Goal: Task Accomplishment & Management: Use online tool/utility

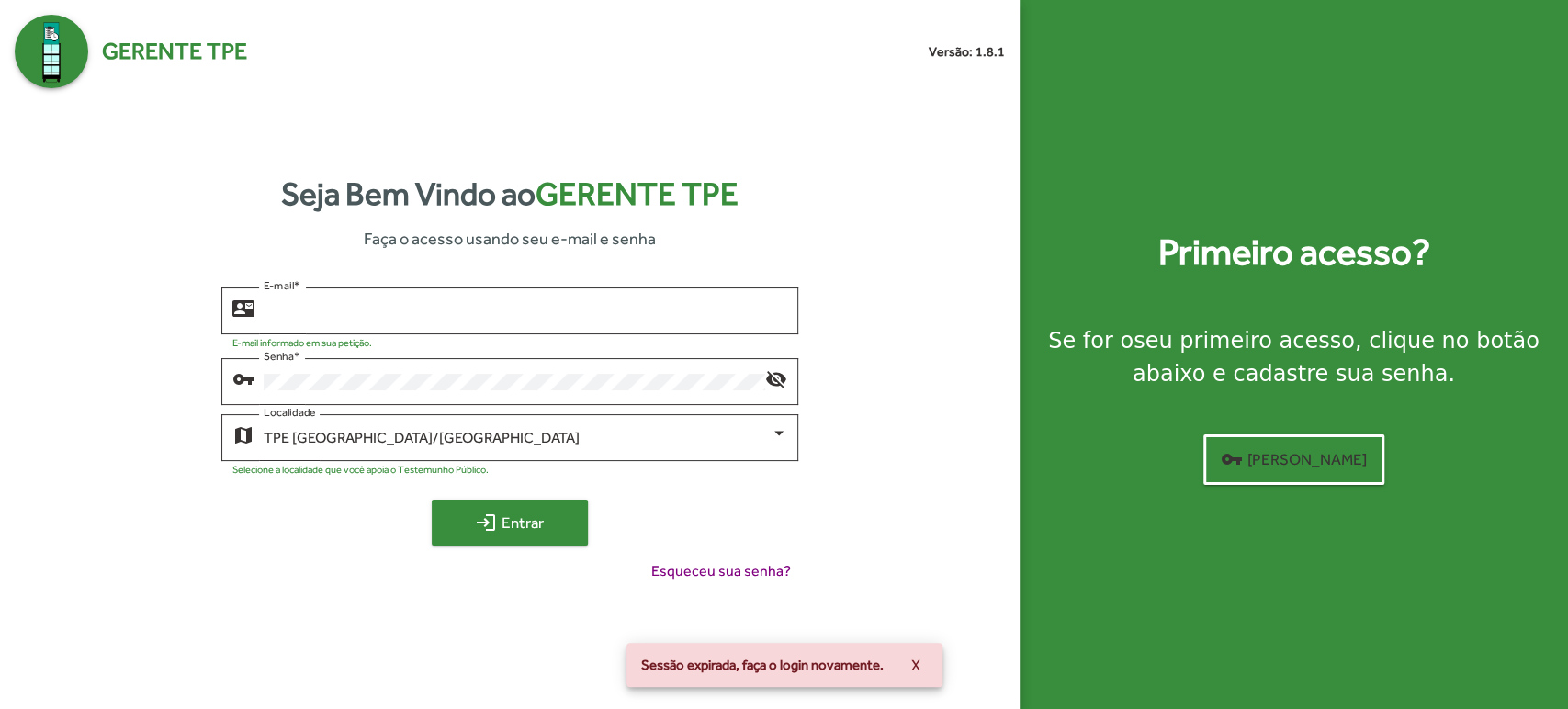
type input "**********"
click at [538, 534] on span "login Entrar" at bounding box center [509, 522] width 123 height 33
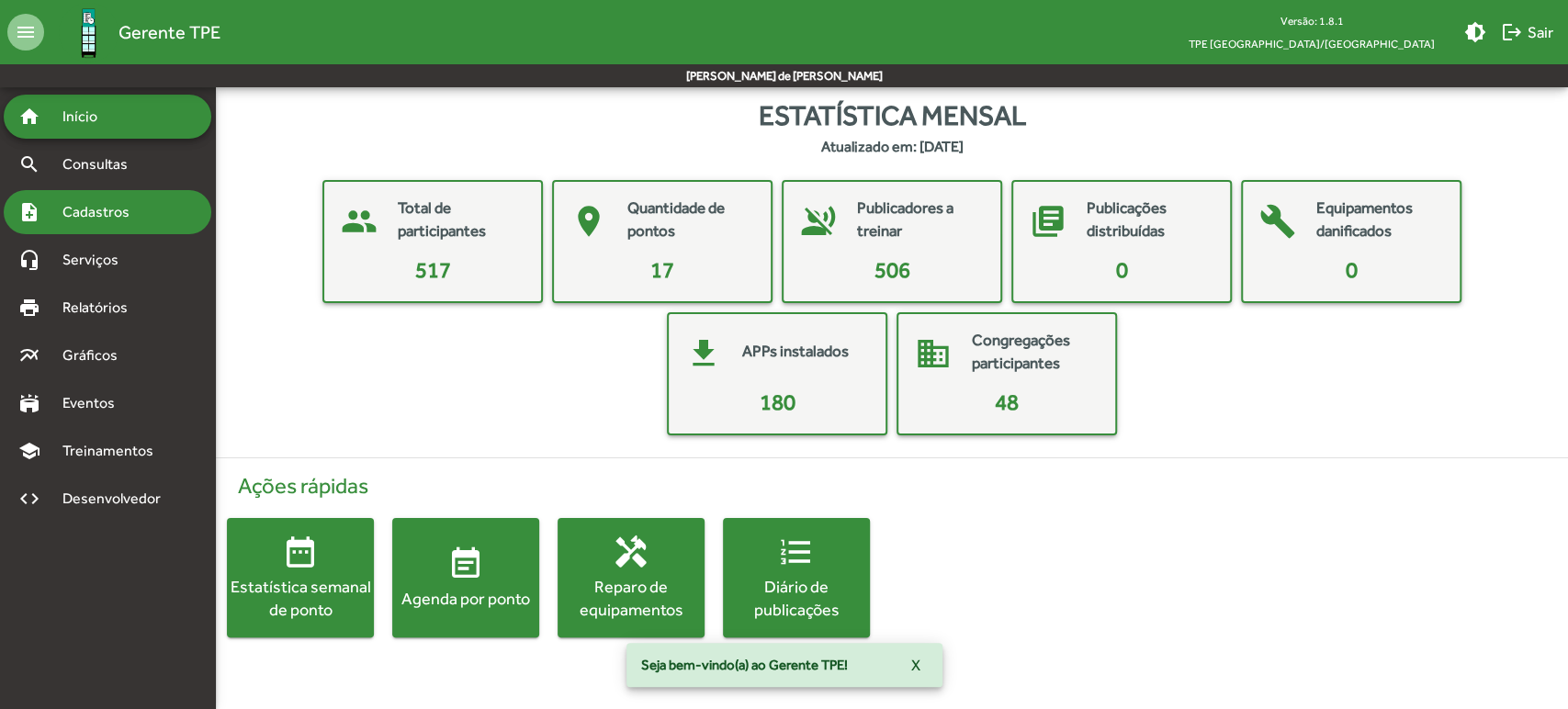
click at [124, 205] on span "Cadastros" at bounding box center [102, 211] width 102 height 22
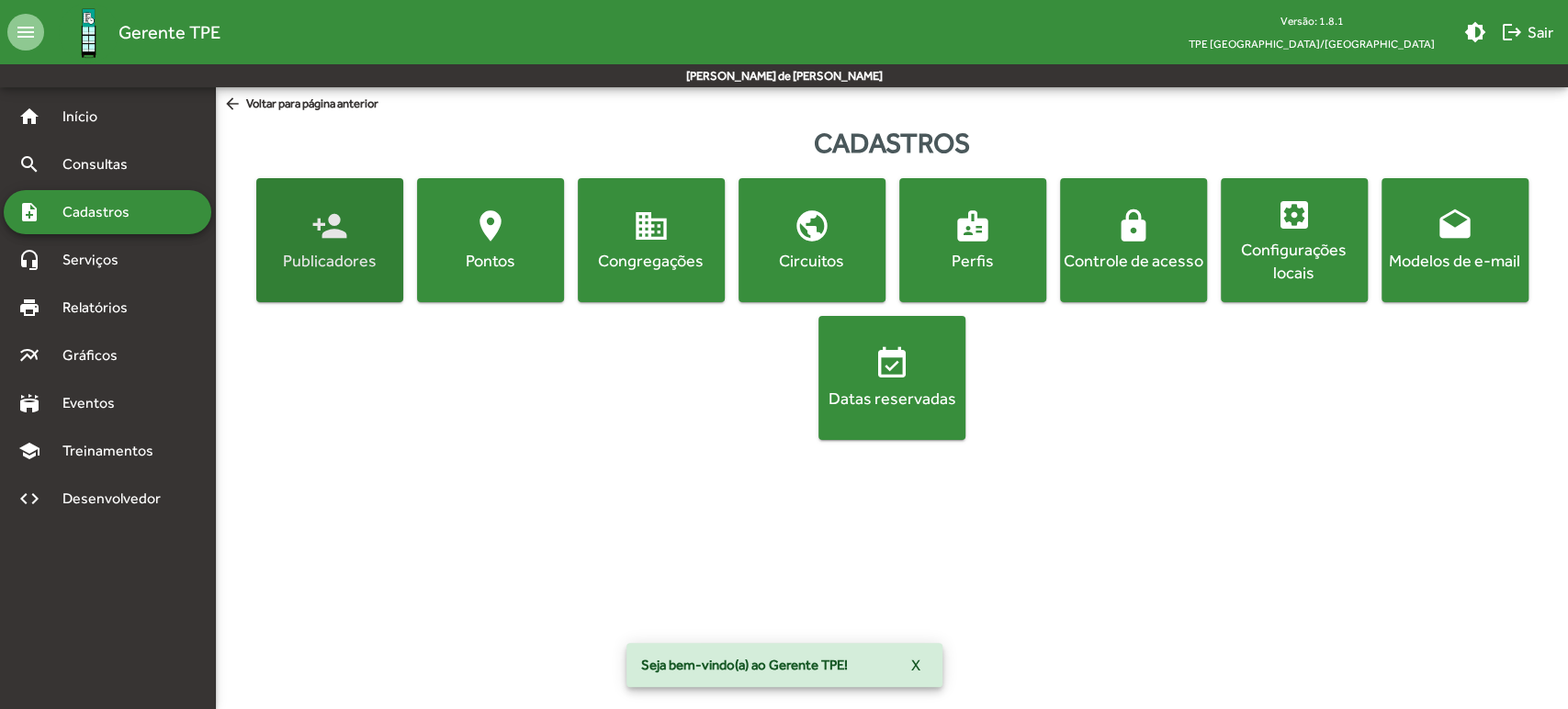
click at [330, 216] on mat-icon "person_add" at bounding box center [330, 226] width 37 height 37
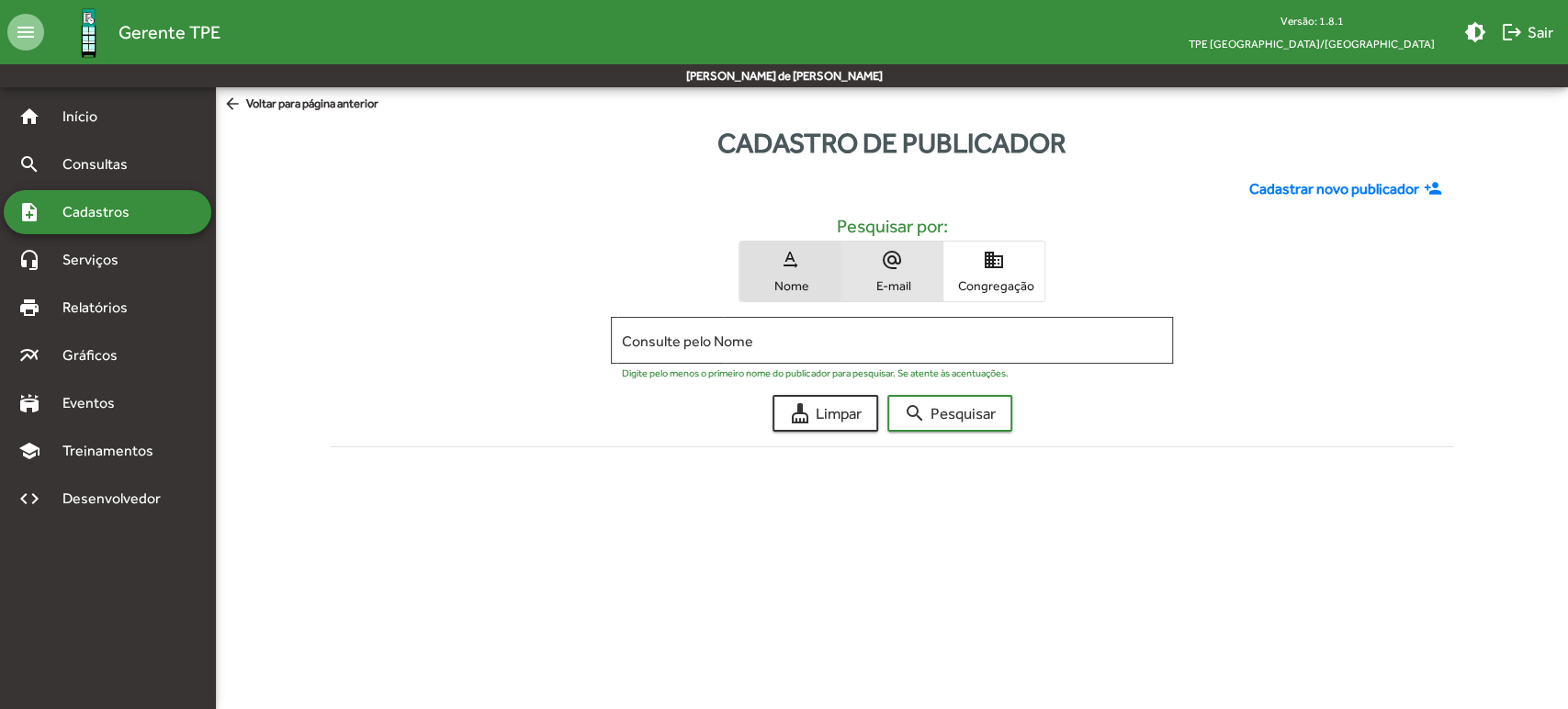
click at [895, 286] on span "E-mail" at bounding box center [891, 285] width 92 height 16
click at [790, 278] on span "Nome" at bounding box center [789, 285] width 92 height 16
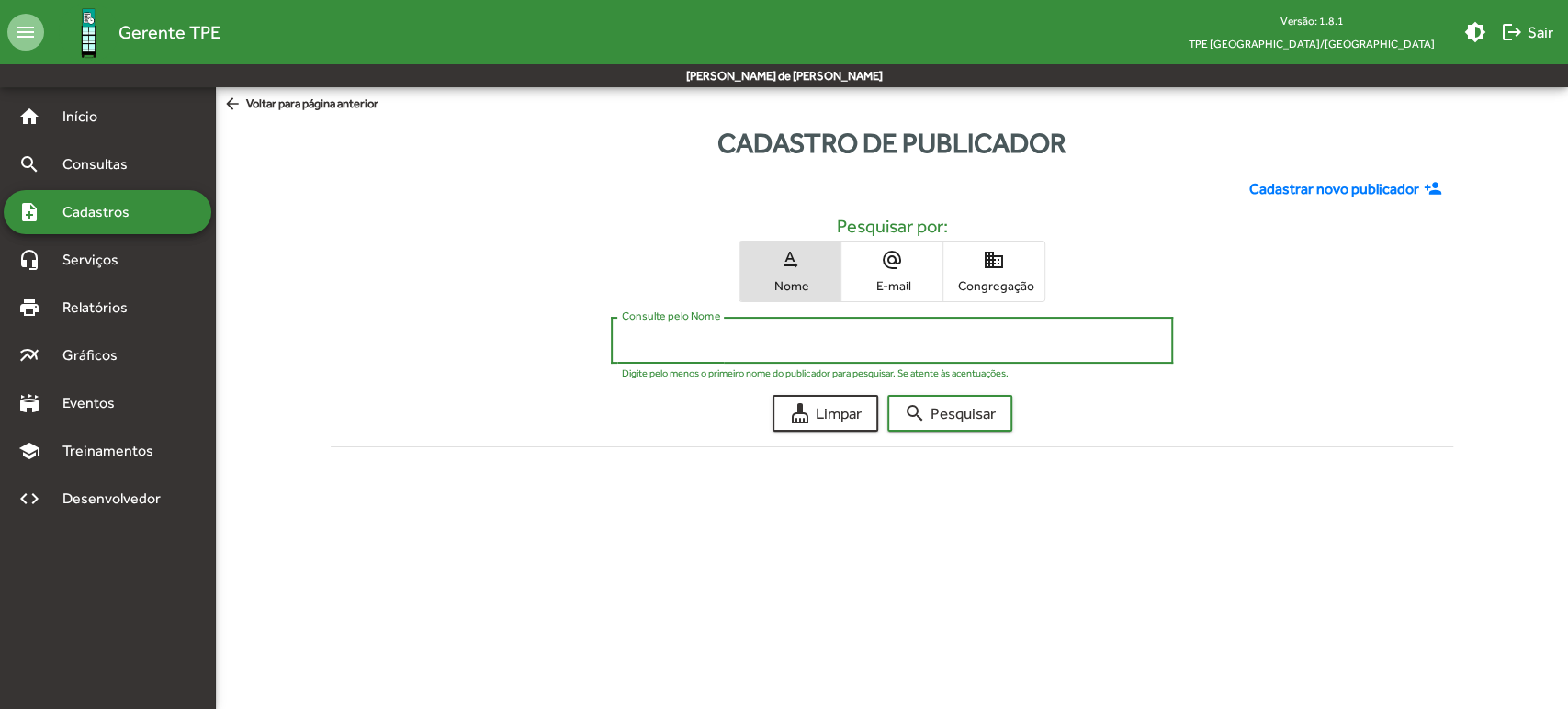
click at [790, 333] on input "Consulte pelo Nome" at bounding box center [891, 340] width 539 height 16
click at [887, 395] on button "search Pesquisar" at bounding box center [949, 413] width 125 height 37
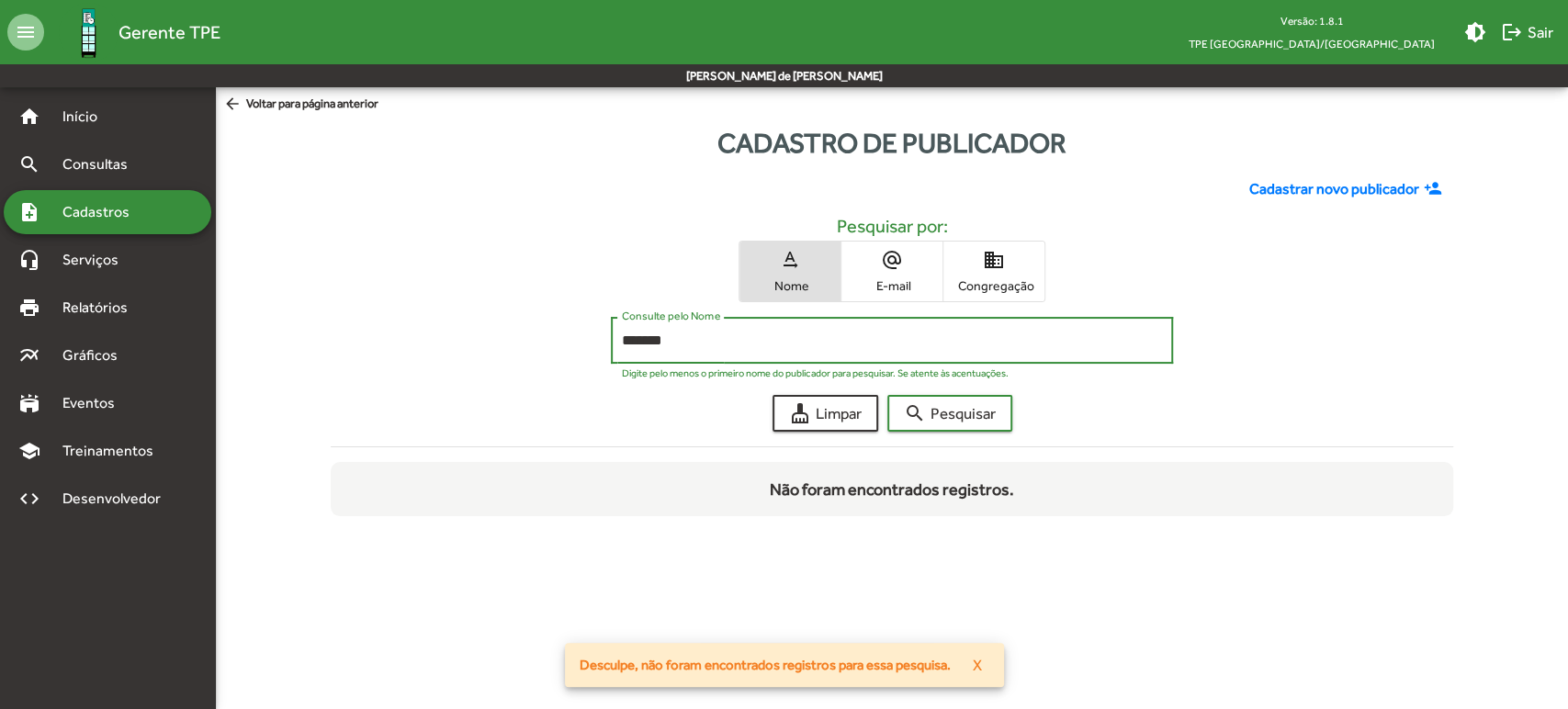
click at [703, 347] on input "*******" at bounding box center [891, 340] width 539 height 16
type input "****"
click at [949, 414] on span "search Pesquisar" at bounding box center [949, 413] width 92 height 33
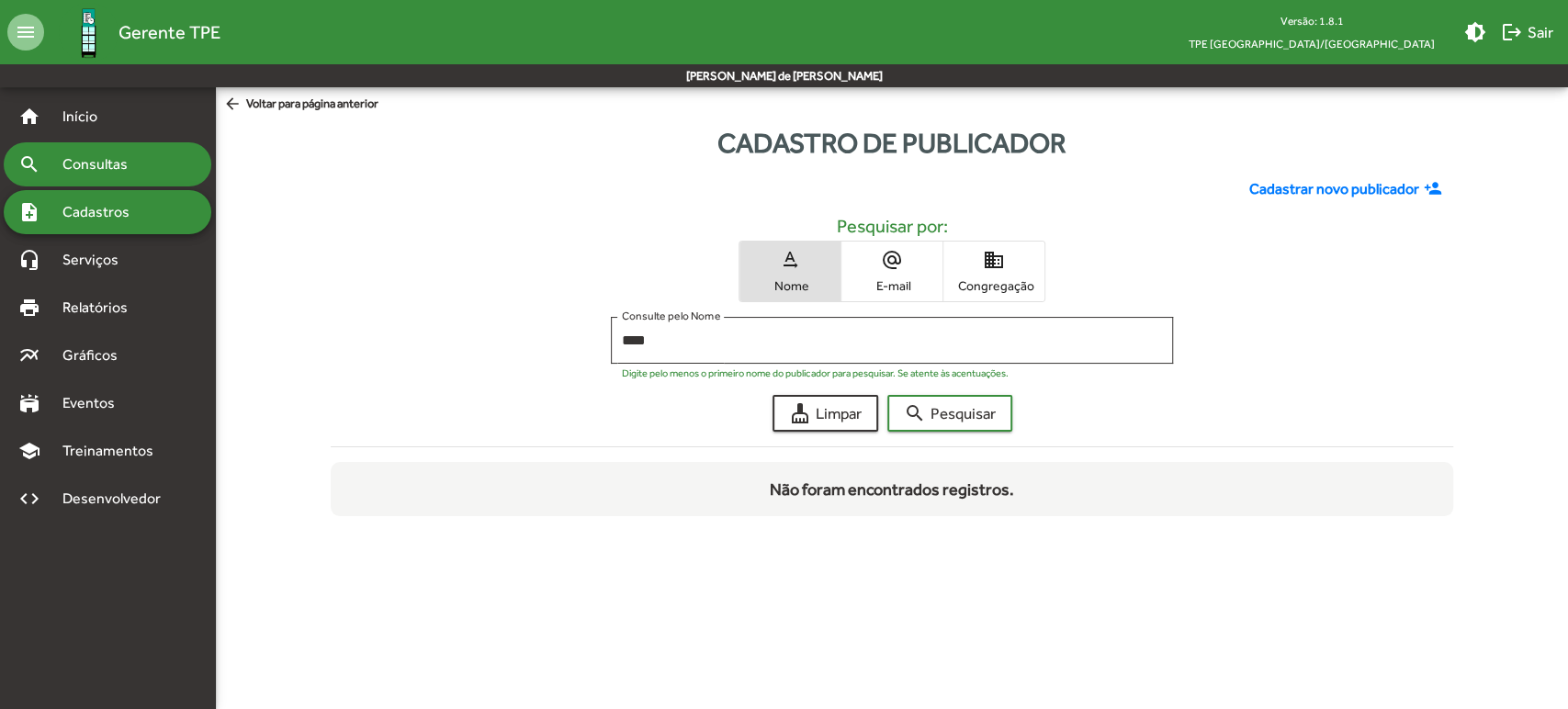
click at [123, 164] on span "Consultas" at bounding box center [101, 163] width 100 height 22
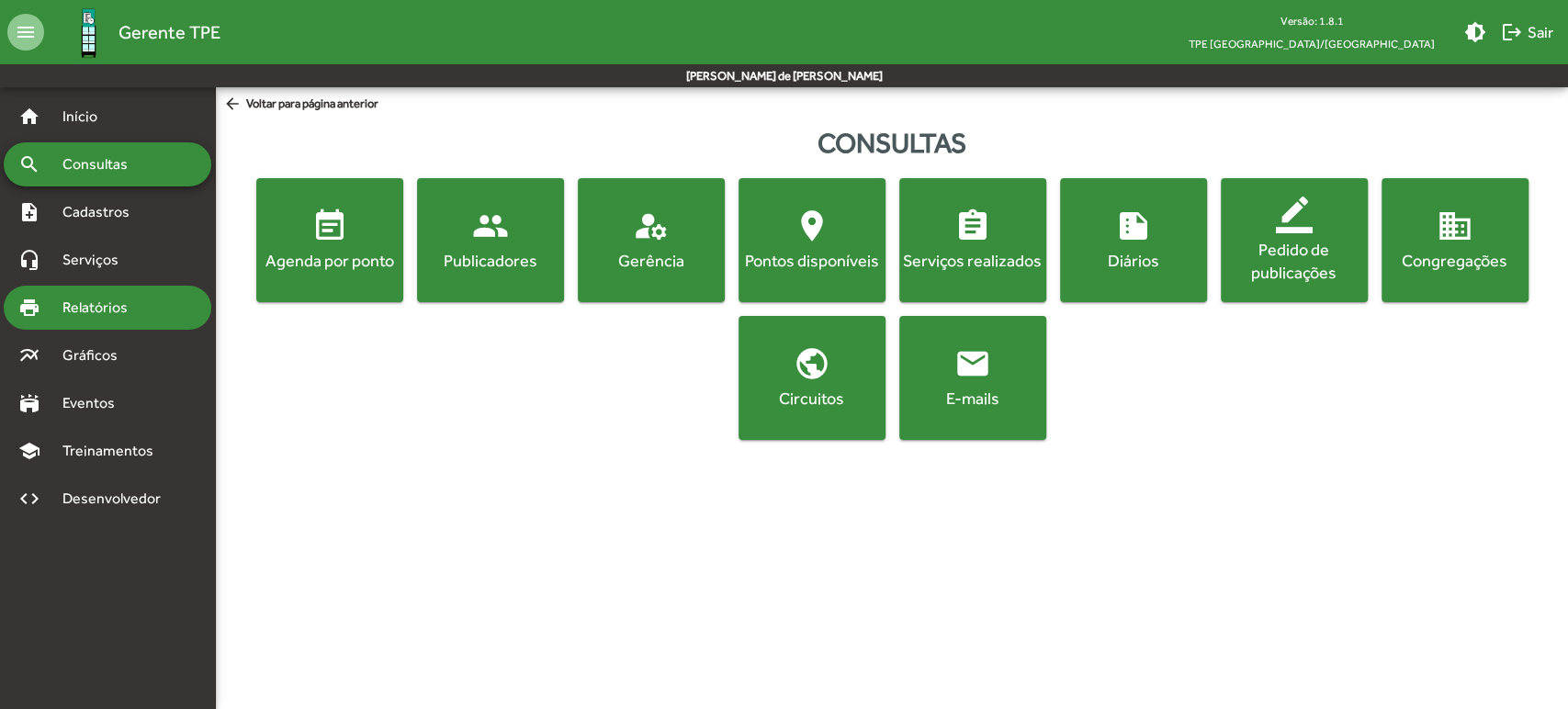
click at [132, 313] on span "Relatórios" at bounding box center [101, 307] width 100 height 22
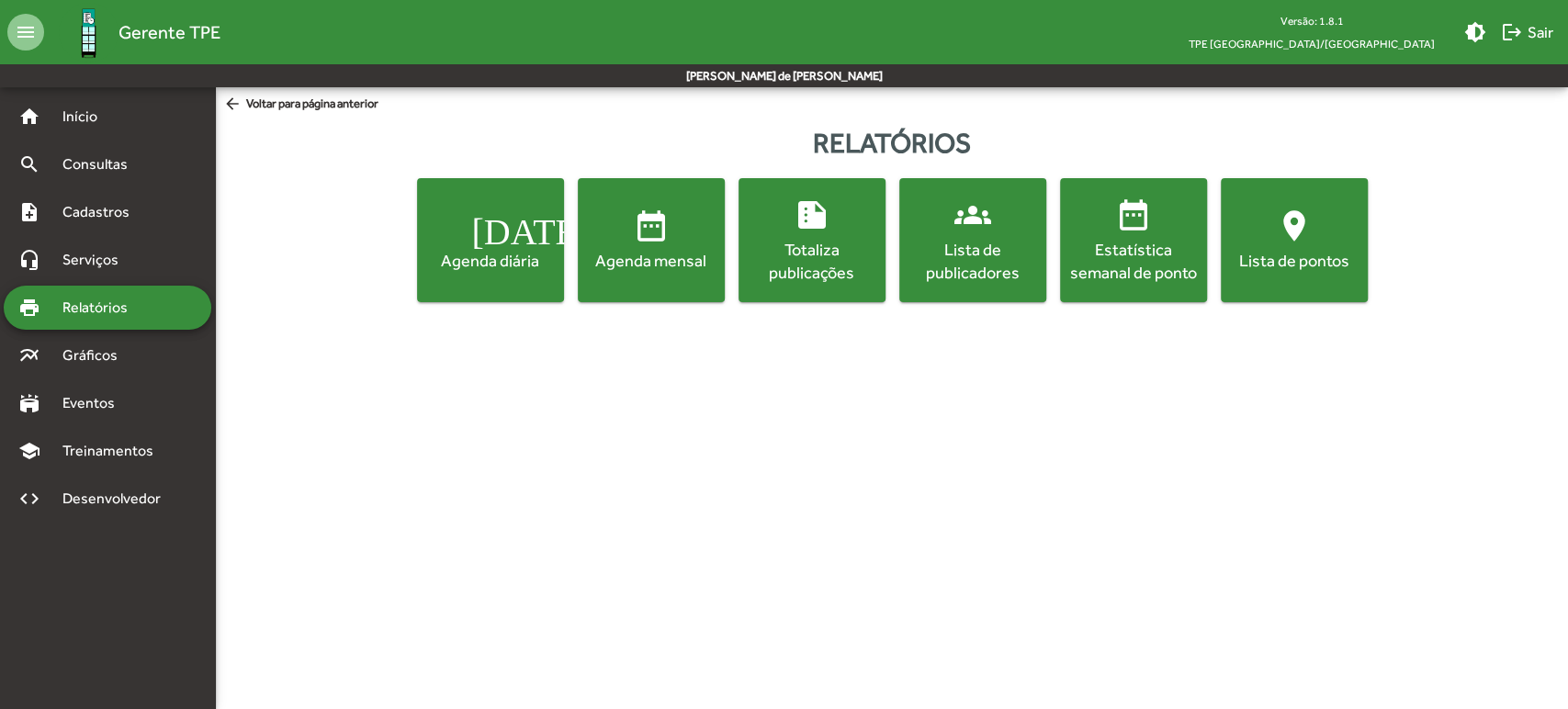
click at [956, 252] on div "Lista de publicadores" at bounding box center [973, 261] width 140 height 46
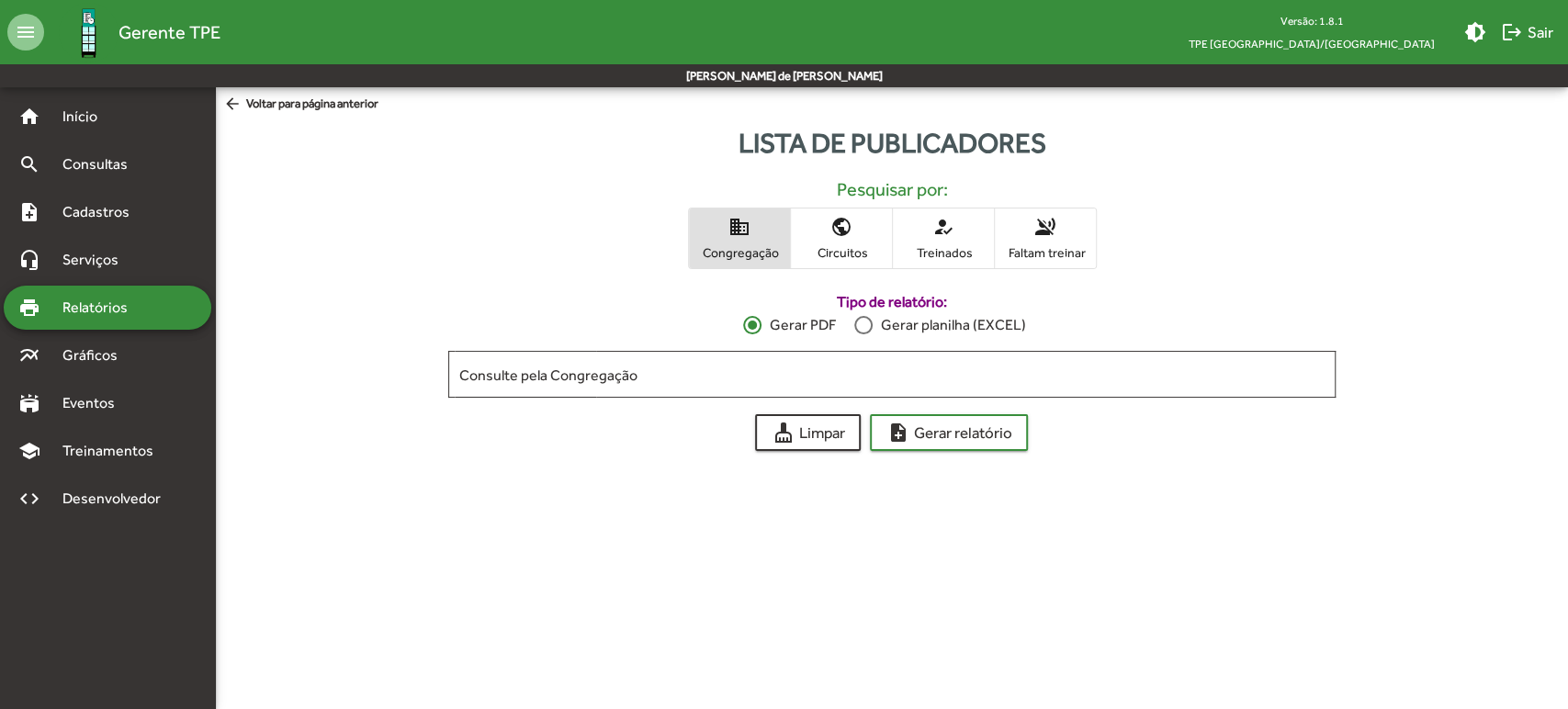
click at [857, 219] on span "public Circuitos" at bounding box center [841, 238] width 101 height 59
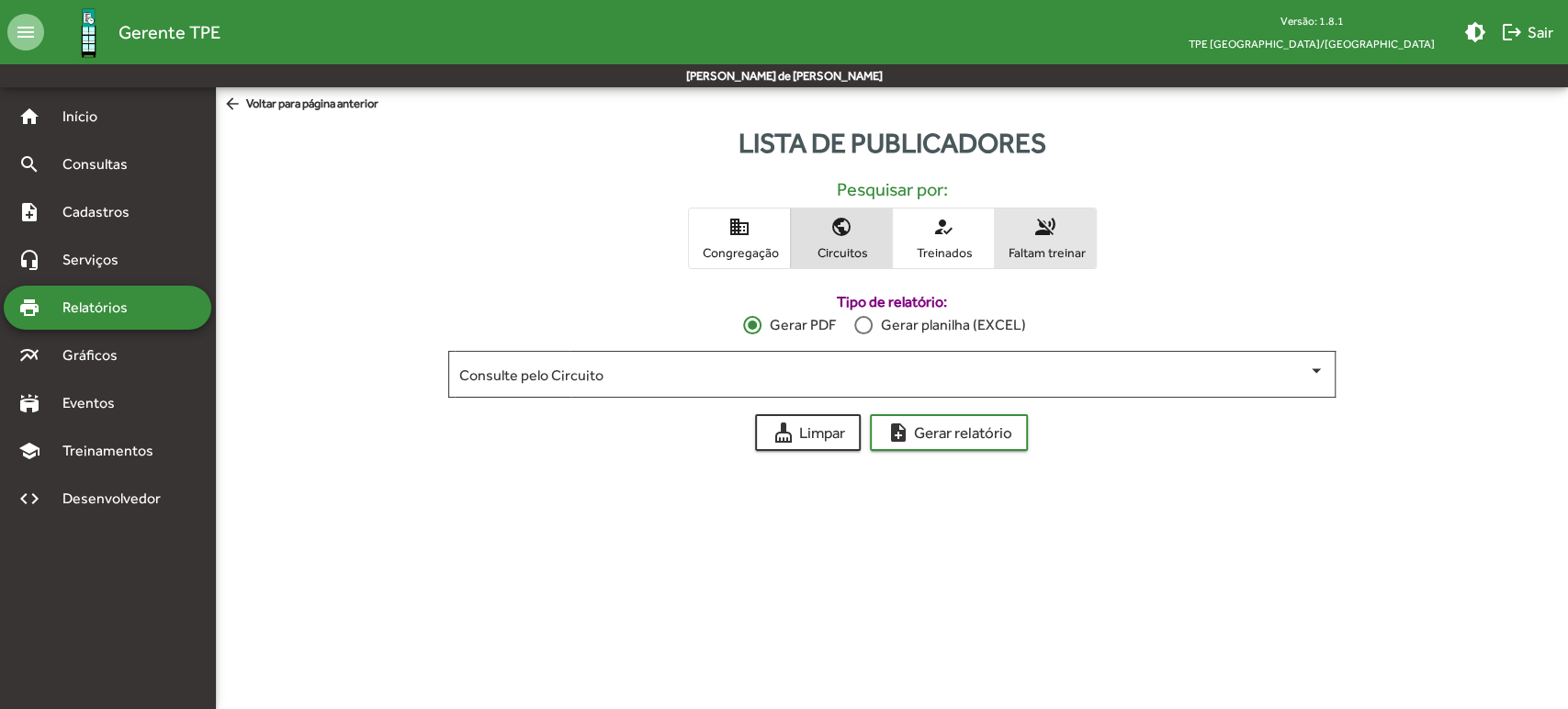
click at [1040, 228] on mat-icon "voice_over_off" at bounding box center [1045, 226] width 22 height 22
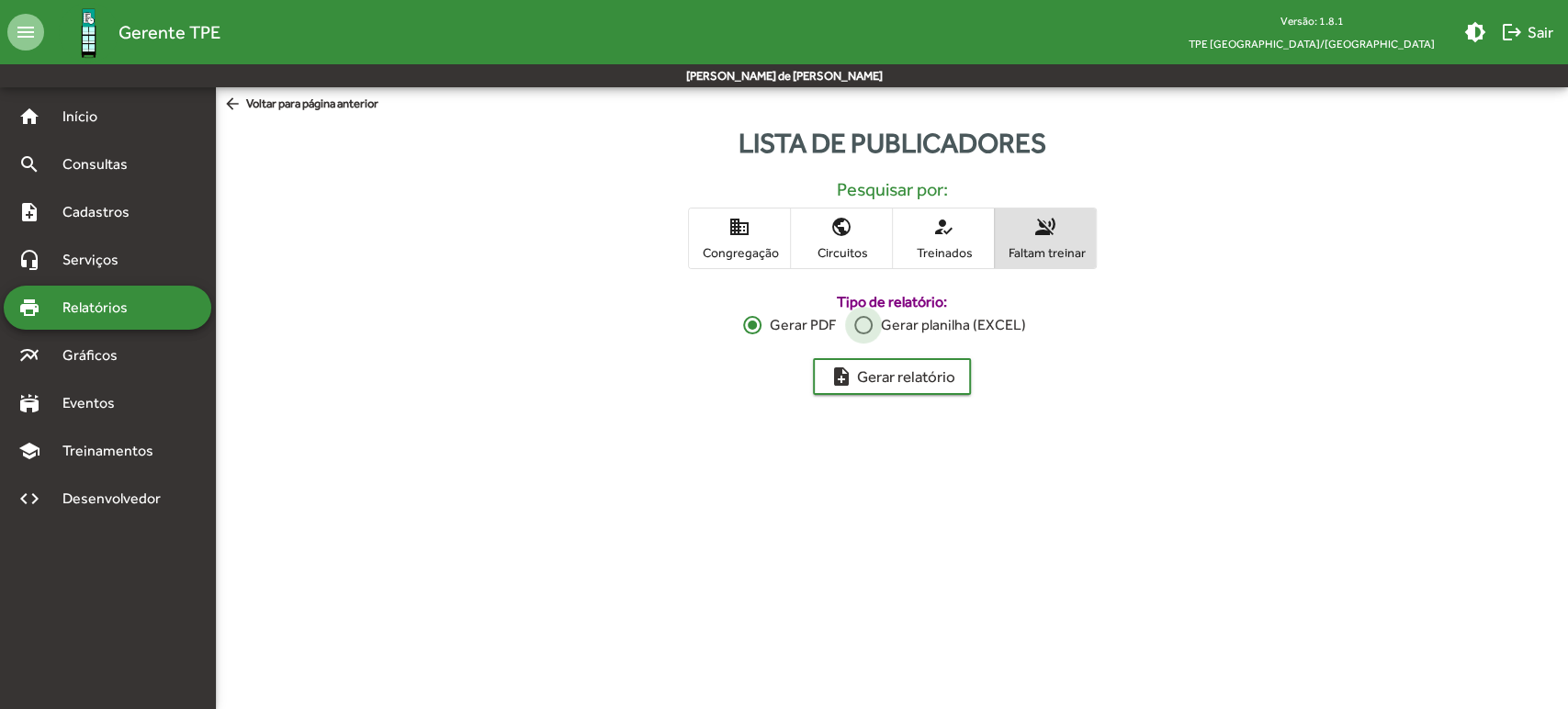
click at [992, 324] on div "Gerar planilha (EXCEL)" at bounding box center [948, 324] width 152 height 22
click at [953, 368] on button "note_add Gerar relatório" at bounding box center [891, 376] width 158 height 37
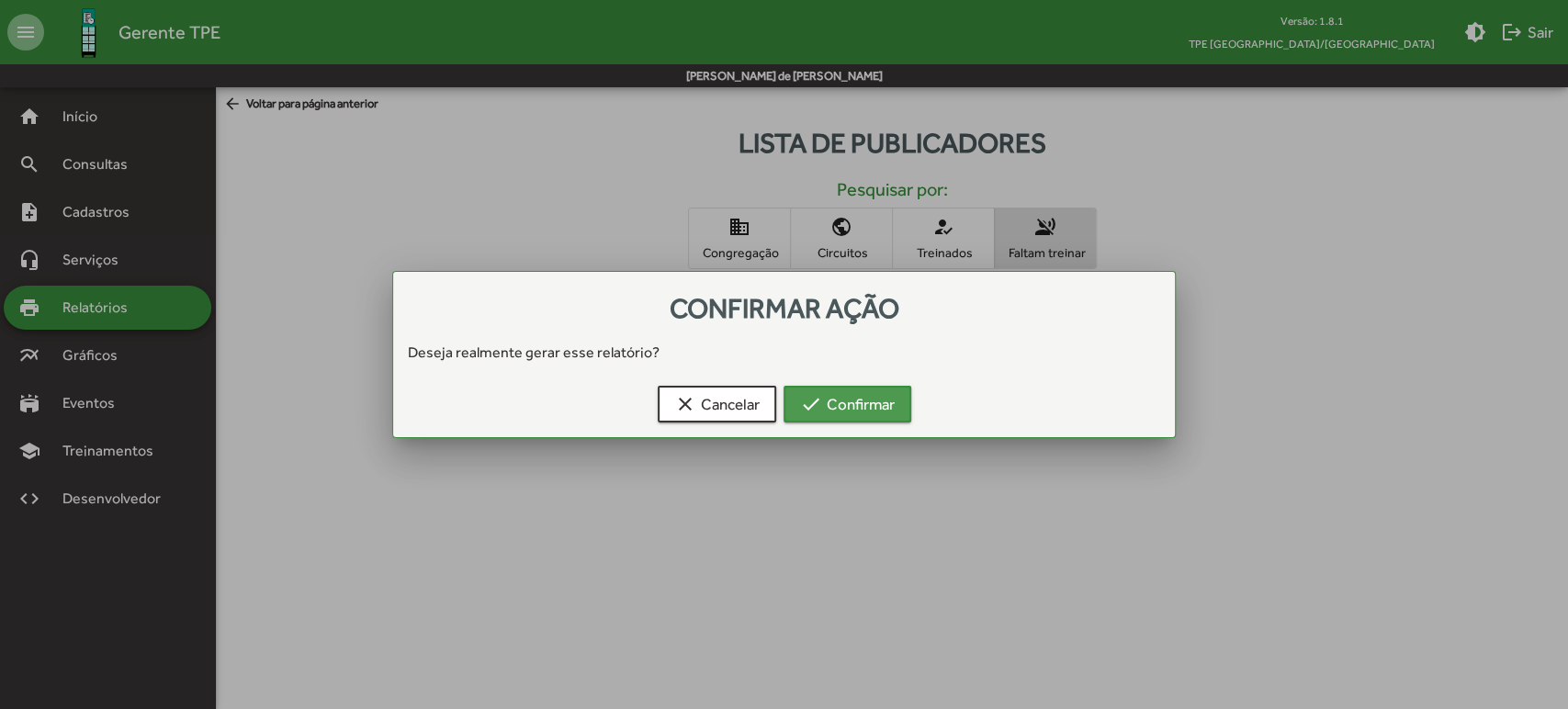
click at [888, 410] on span "check Confirmar" at bounding box center [847, 403] width 94 height 33
